Goal: Find specific page/section: Find specific page/section

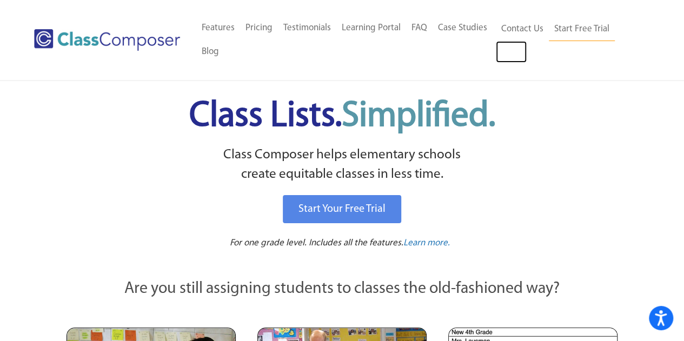
click at [521, 59] on link "Log In" at bounding box center [511, 52] width 31 height 22
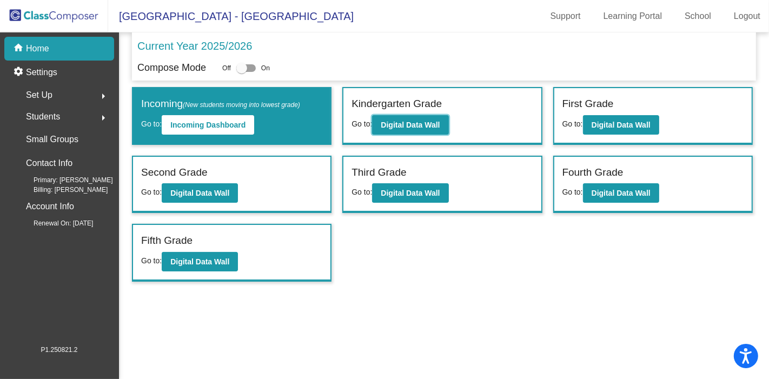
click at [415, 129] on button "Digital Data Wall" at bounding box center [410, 124] width 76 height 19
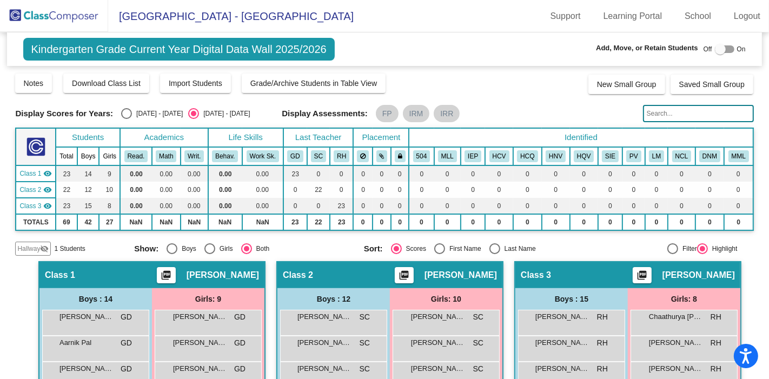
click at [35, 250] on span "Hallway" at bounding box center [28, 249] width 23 height 10
